Goal: Information Seeking & Learning: Learn about a topic

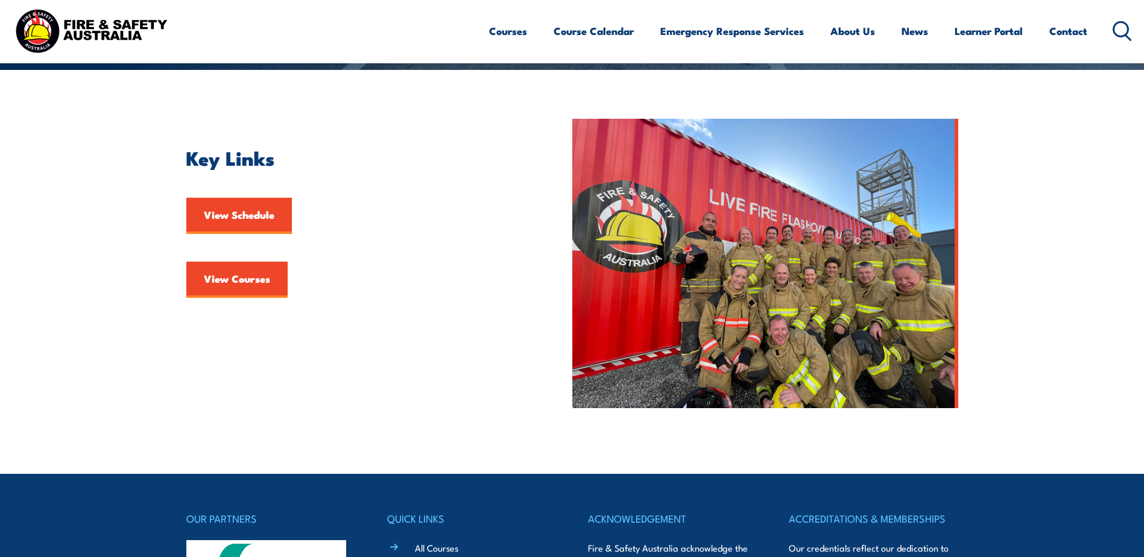
scroll to position [34, 0]
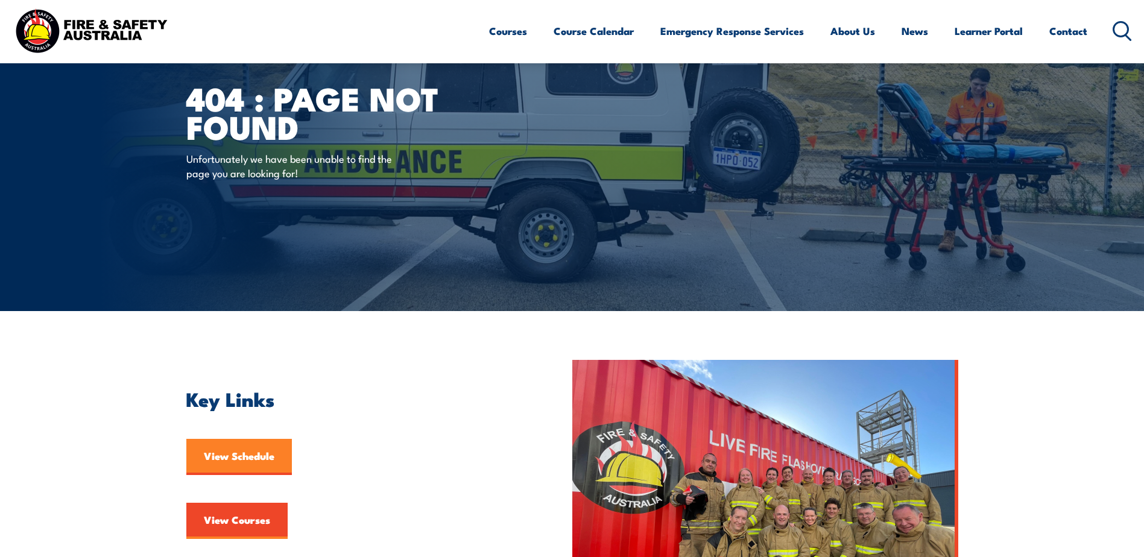
click at [232, 460] on link "View Schedule" at bounding box center [239, 457] width 106 height 36
click at [278, 454] on link "View Schedule" at bounding box center [239, 457] width 106 height 36
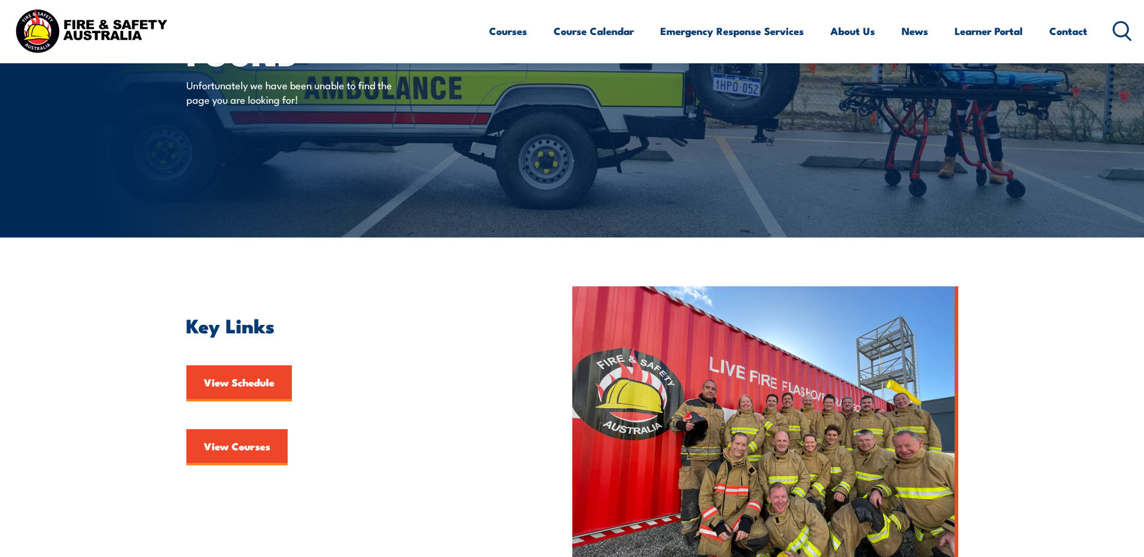
scroll to position [302, 0]
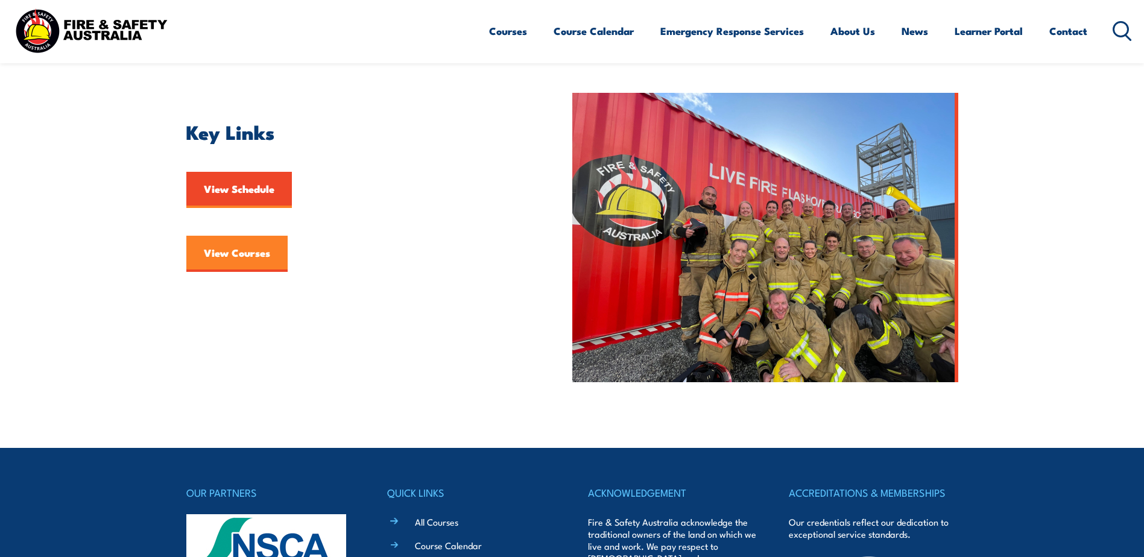
click at [250, 259] on link "View Courses" at bounding box center [236, 254] width 101 height 36
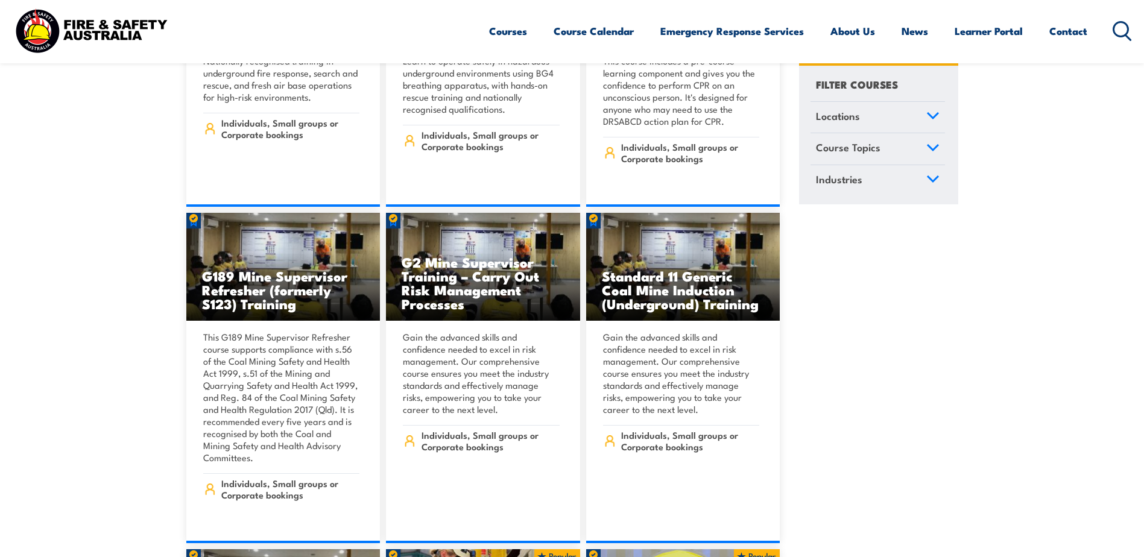
scroll to position [483, 0]
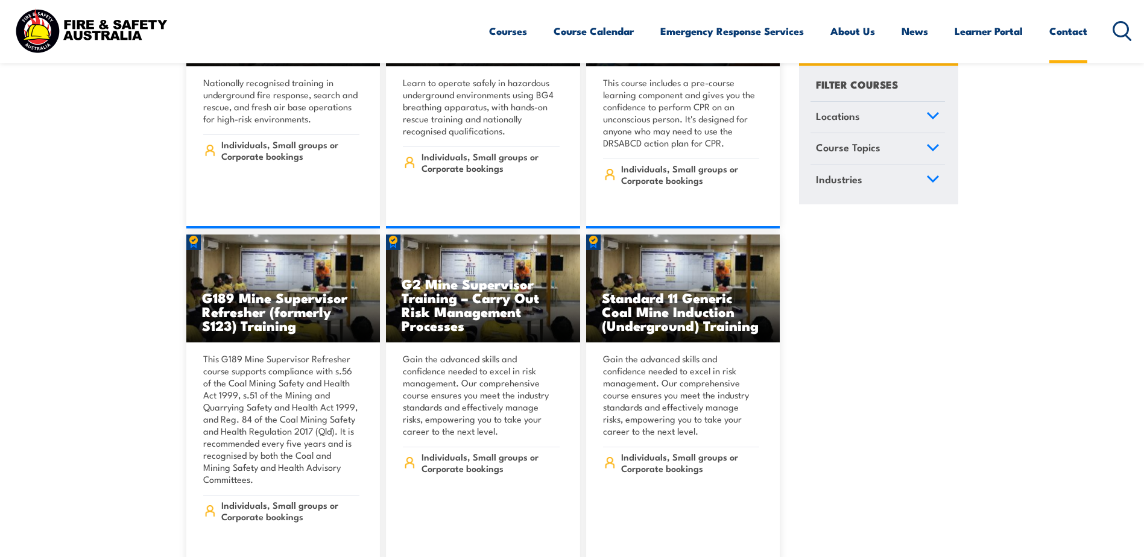
click at [1071, 30] on link "Contact" at bounding box center [1068, 31] width 38 height 32
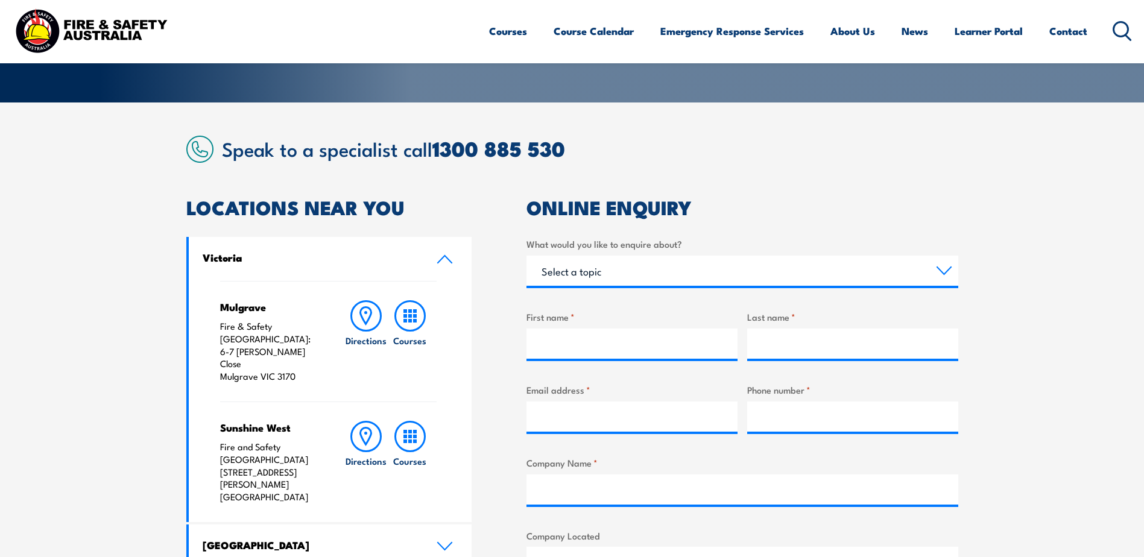
scroll to position [241, 0]
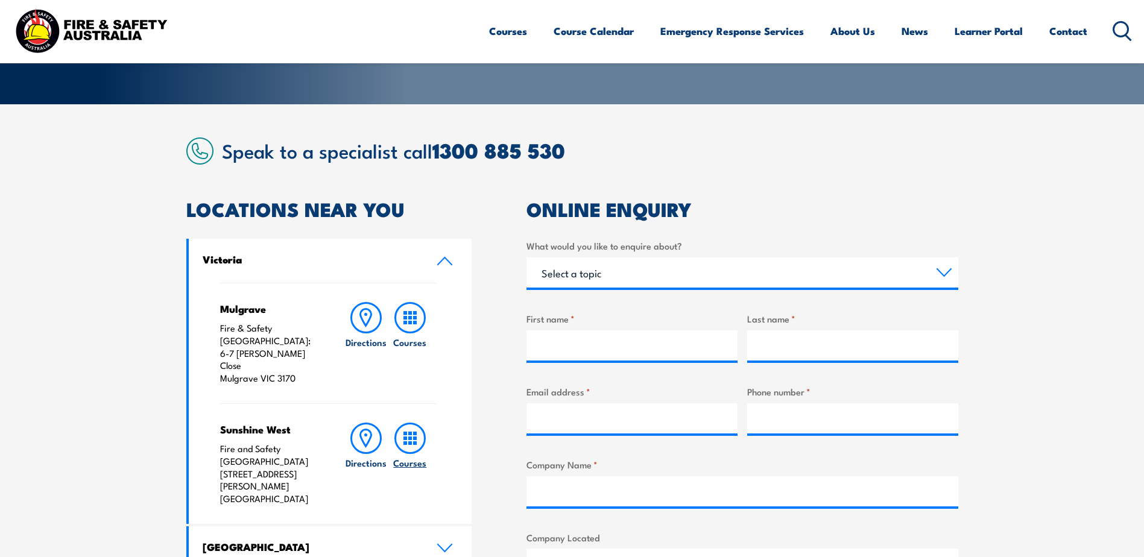
click at [410, 423] on icon at bounding box center [409, 438] width 31 height 31
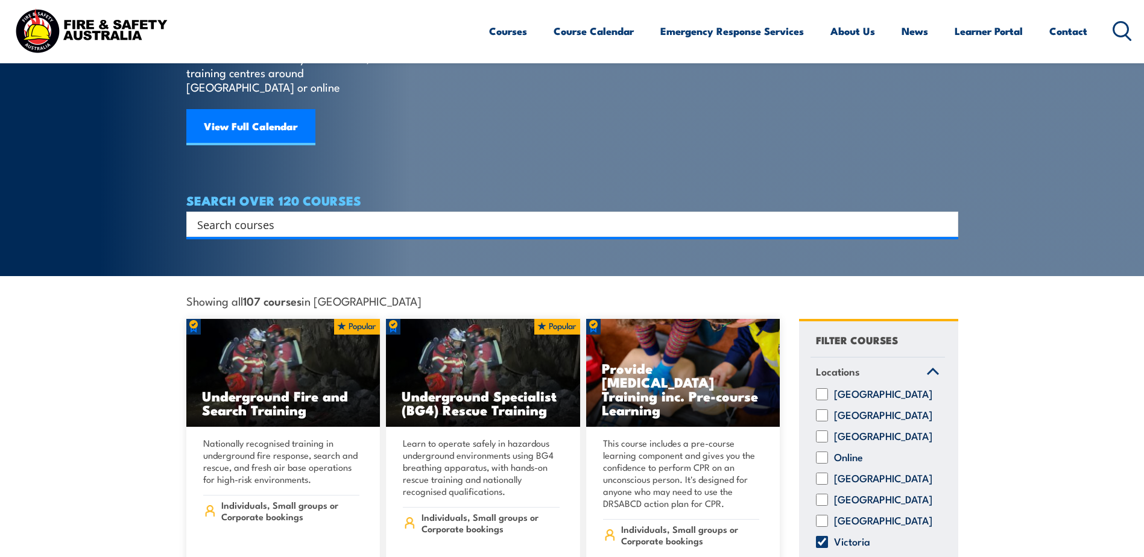
scroll to position [121, 0]
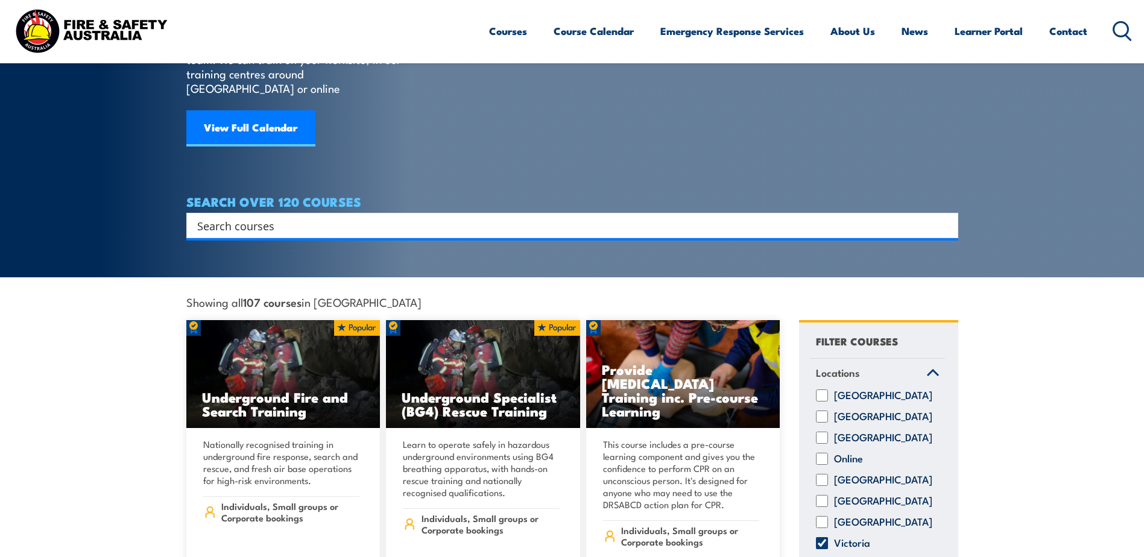
click at [253, 217] on input "Search input" at bounding box center [564, 226] width 735 height 18
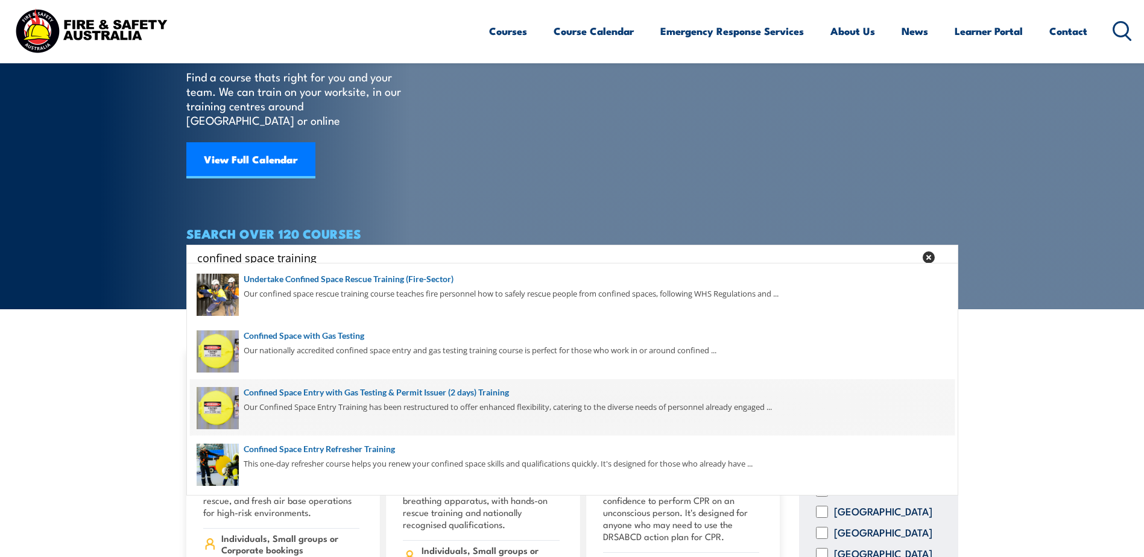
scroll to position [60, 0]
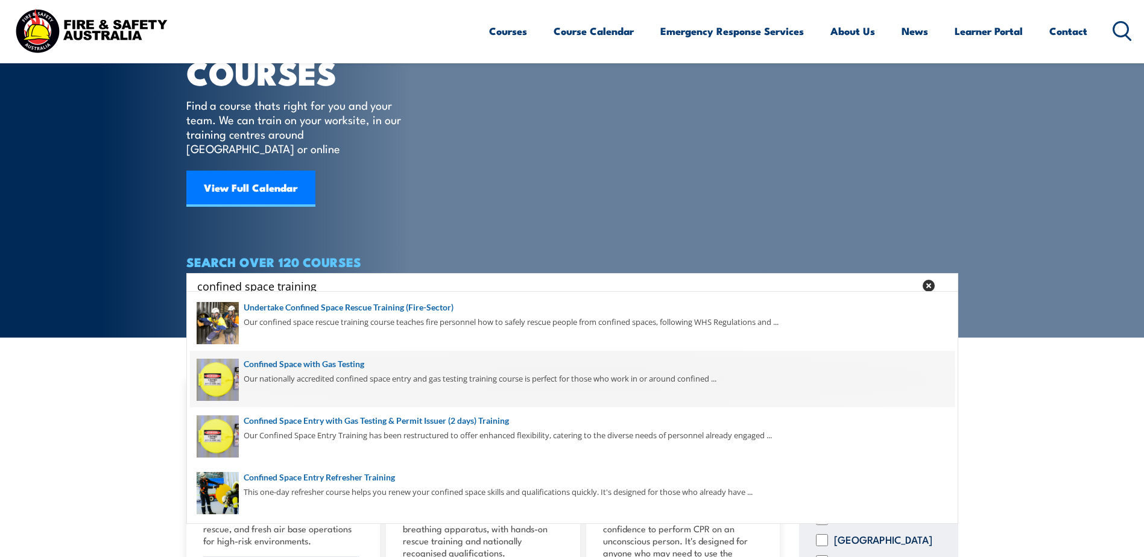
type input "confined space training"
click at [408, 381] on span at bounding box center [572, 379] width 765 height 57
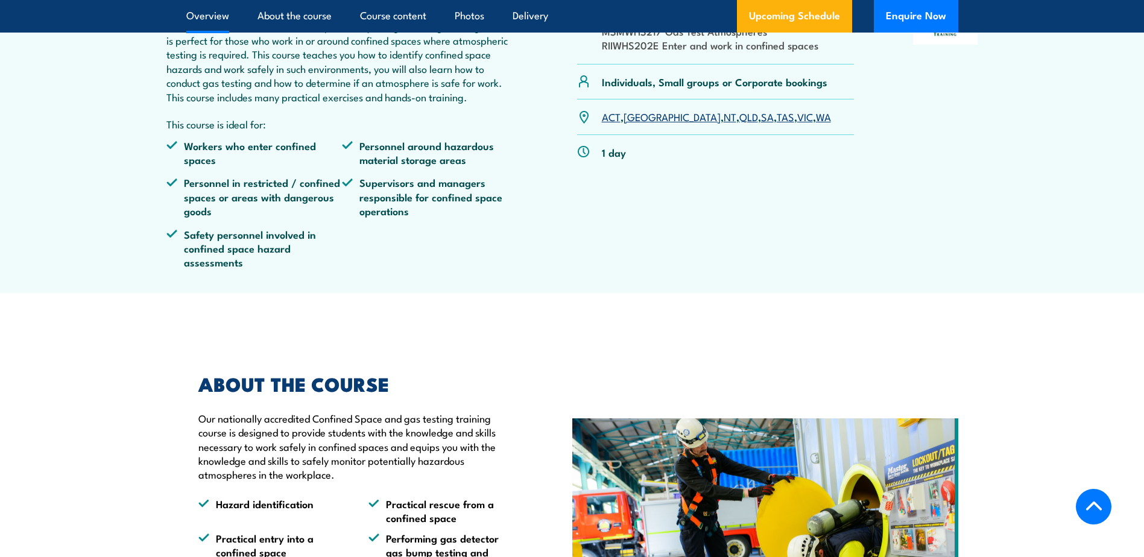
scroll to position [483, 0]
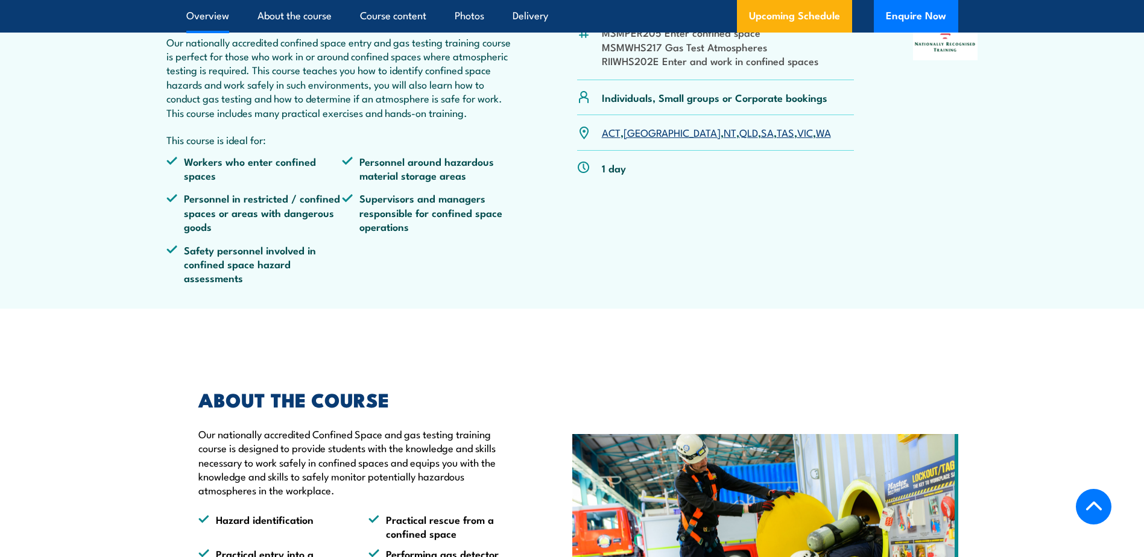
click at [797, 139] on link "VIC" at bounding box center [805, 132] width 16 height 14
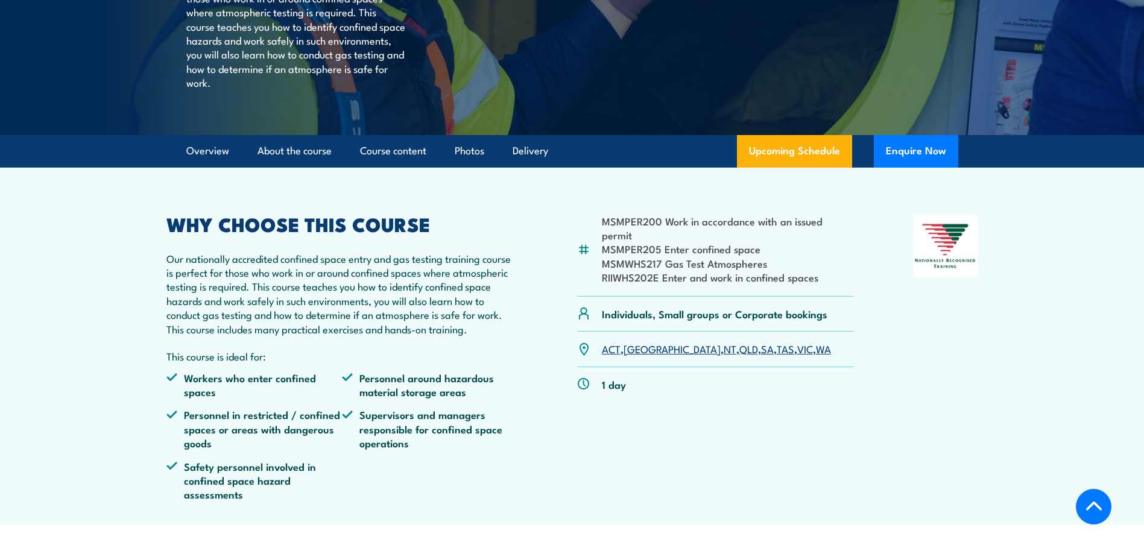
scroll to position [179, 0]
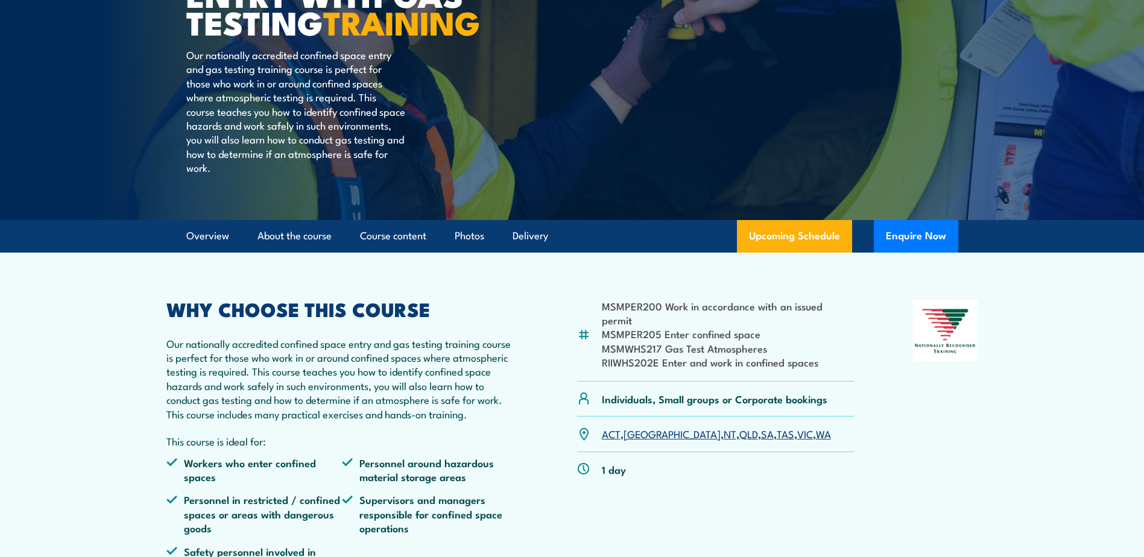
scroll to position [60, 0]
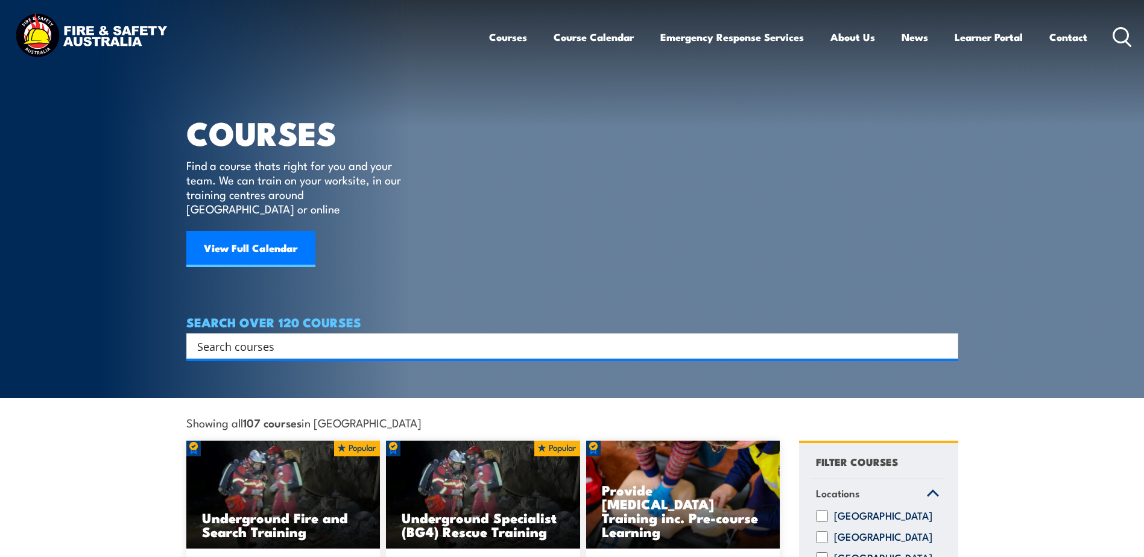
drag, startPoint x: 265, startPoint y: 328, endPoint x: 276, endPoint y: 332, distance: 11.1
click at [266, 337] on input "Search input" at bounding box center [564, 346] width 735 height 18
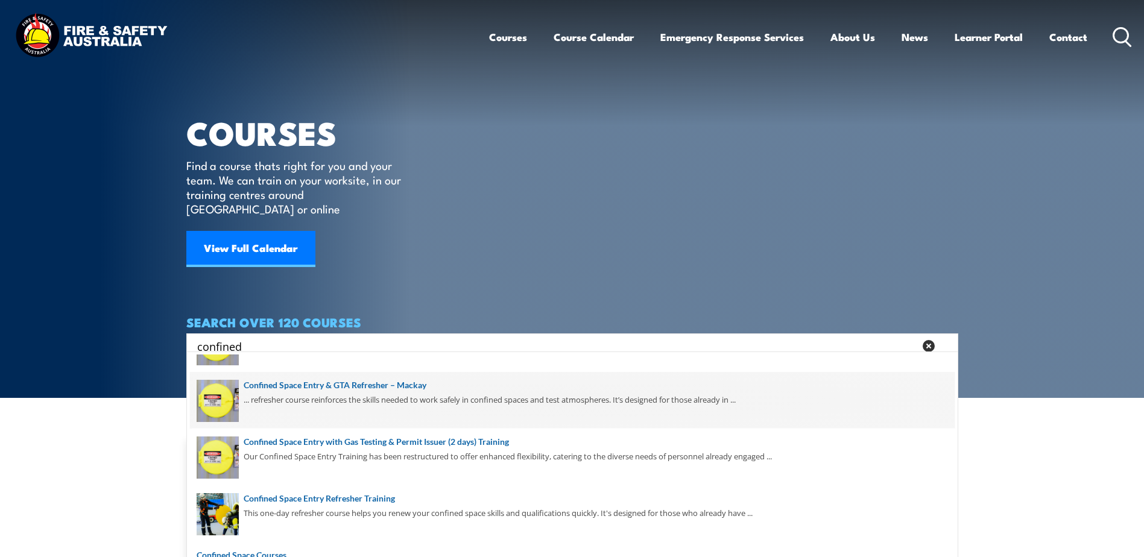
scroll to position [60, 0]
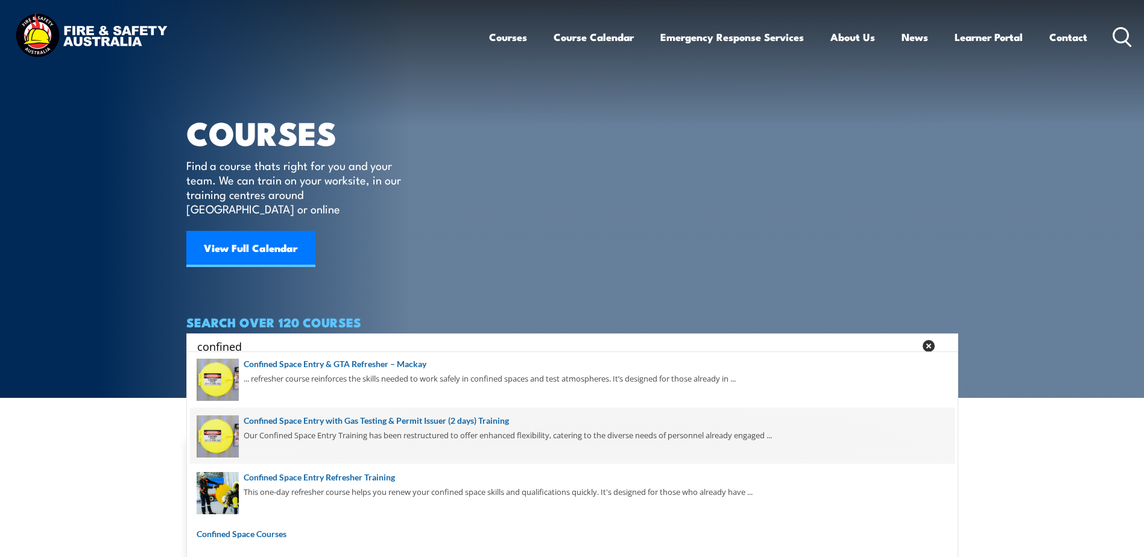
type input "confined"
click at [304, 434] on span at bounding box center [572, 436] width 765 height 57
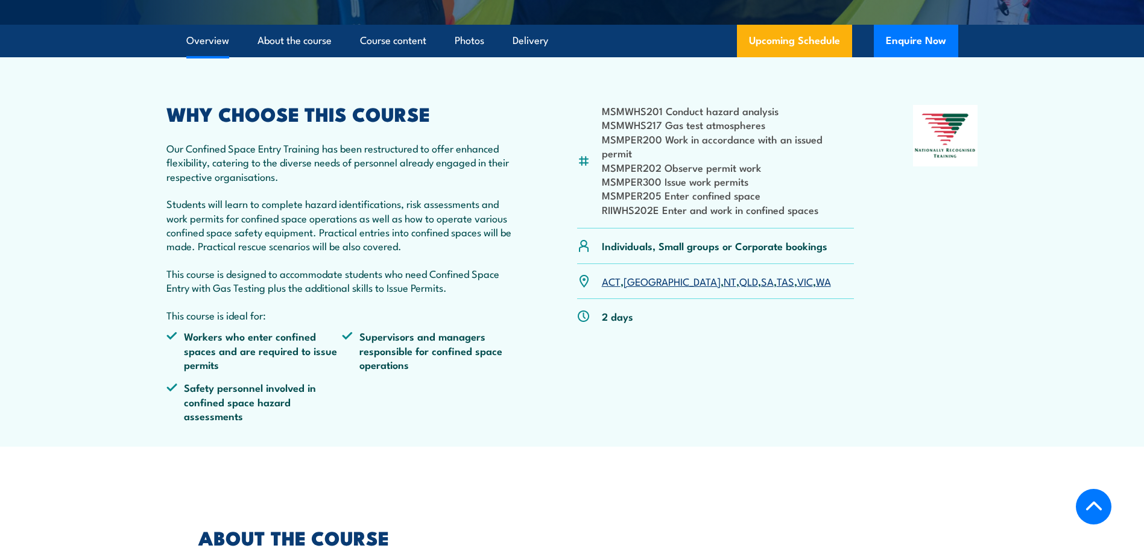
scroll to position [422, 0]
